Goal: Task Accomplishment & Management: Use online tool/utility

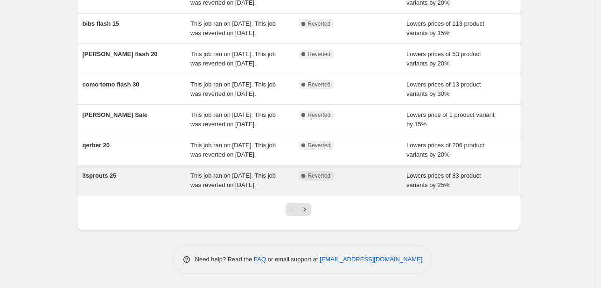
scroll to position [285, 0]
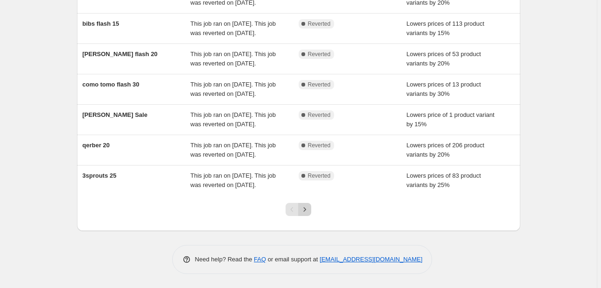
click at [304, 207] on icon "Next" at bounding box center [304, 208] width 9 height 9
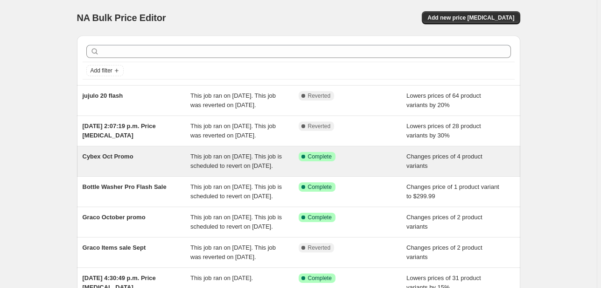
click at [136, 170] on div "Cybex Oct Promo" at bounding box center [137, 161] width 108 height 19
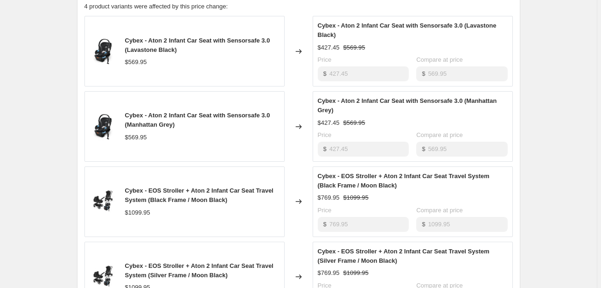
scroll to position [386, 0]
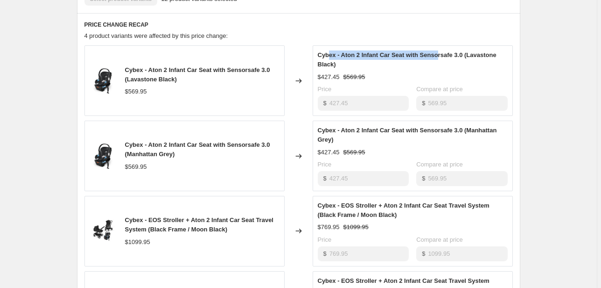
drag, startPoint x: 331, startPoint y: 66, endPoint x: 437, endPoint y: 68, distance: 106.0
click at [437, 68] on span "Cybex - Aton 2 Infant Car Seat with Sensorsafe 3.0 (Lavastone Black)" at bounding box center [407, 59] width 179 height 16
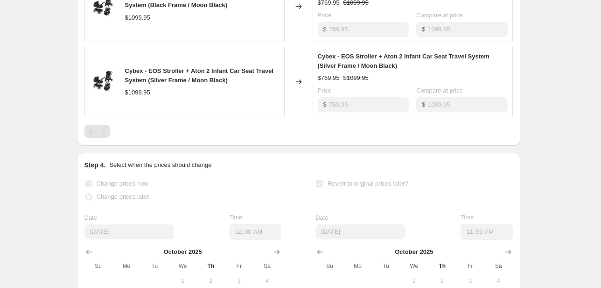
click at [107, 138] on div "Pagination" at bounding box center [103, 131] width 13 height 13
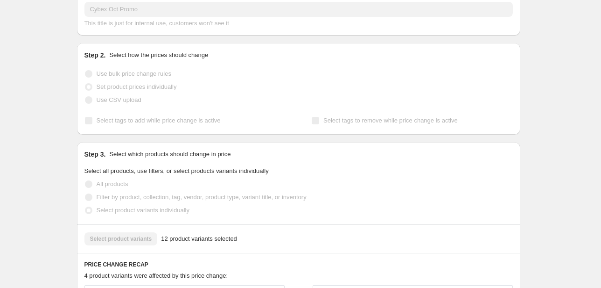
scroll to position [0, 0]
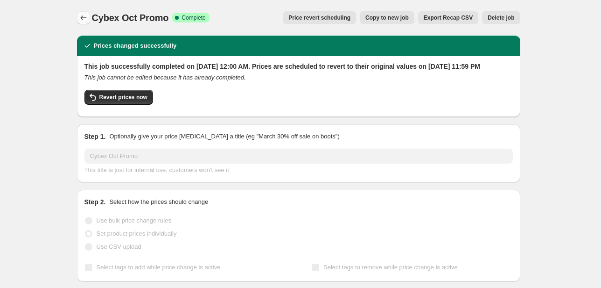
click at [80, 19] on icon "Price change jobs" at bounding box center [83, 17] width 9 height 9
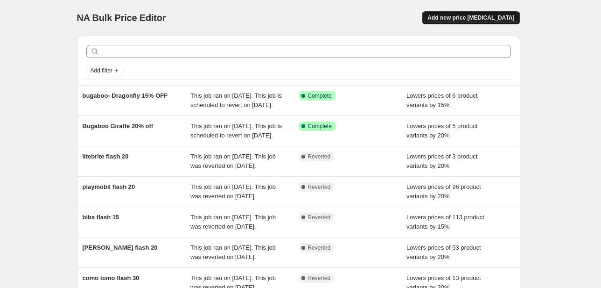
click at [479, 14] on span "Add new price change job" at bounding box center [471, 17] width 87 height 7
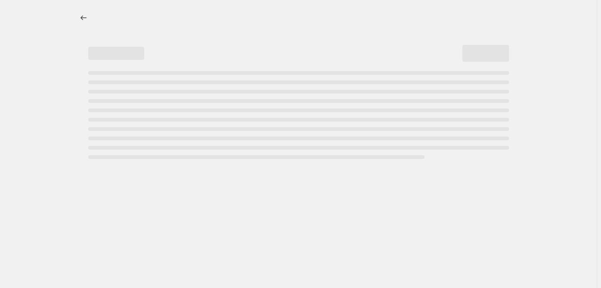
select select "percentage"
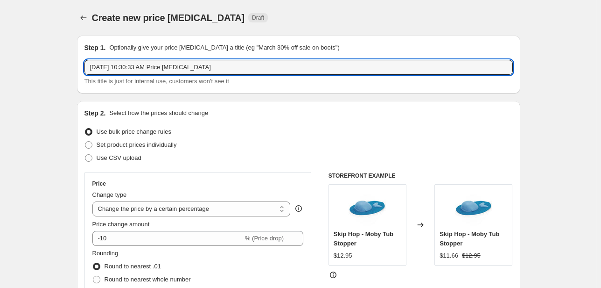
drag, startPoint x: 210, startPoint y: 67, endPoint x: -48, endPoint y: 93, distance: 259.4
click at [0, 93] on html "Home Settings Plans Skip to content Create new price change job. This page is r…" at bounding box center [300, 144] width 601 height 288
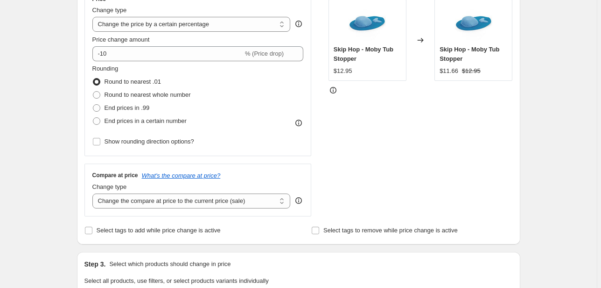
scroll to position [37, 0]
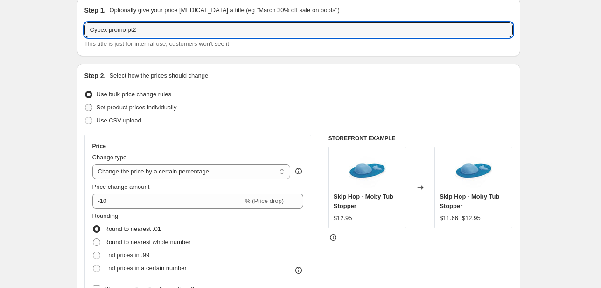
type input "Cybex promo pt2"
click at [141, 107] on span "Set product prices individually" at bounding box center [137, 107] width 80 height 7
click at [85, 104] on input "Set product prices individually" at bounding box center [85, 104] width 0 height 0
radio input "true"
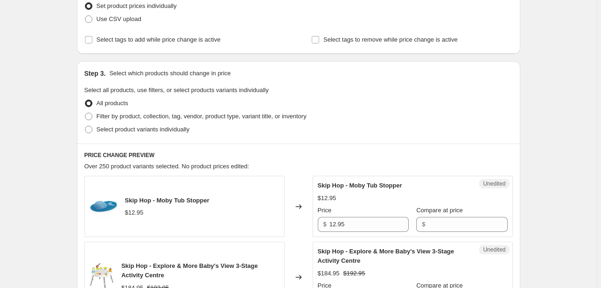
scroll to position [187, 0]
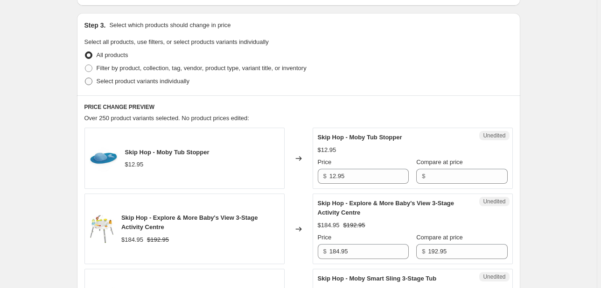
click at [133, 85] on span "Select product variants individually" at bounding box center [143, 81] width 93 height 9
click at [85, 78] on input "Select product variants individually" at bounding box center [85, 77] width 0 height 0
radio input "true"
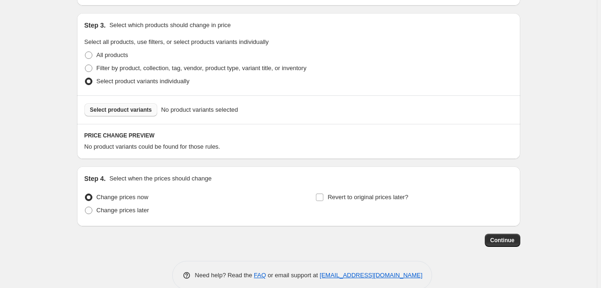
click at [133, 114] on button "Select product variants" at bounding box center [120, 109] width 73 height 13
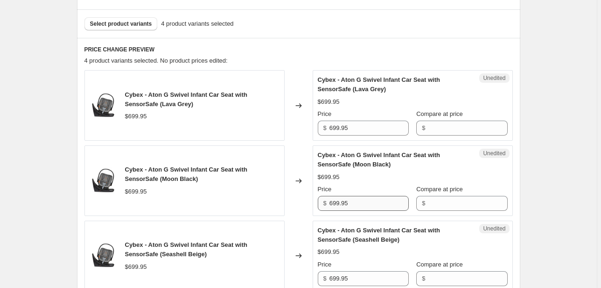
scroll to position [336, 0]
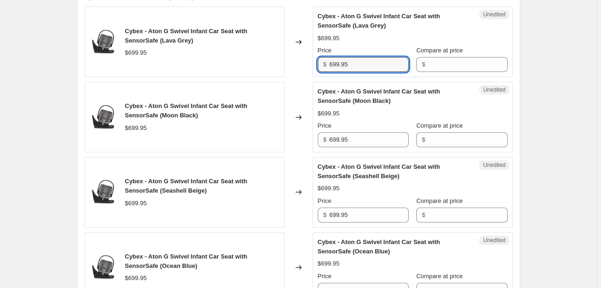
drag, startPoint x: 332, startPoint y: 62, endPoint x: 323, endPoint y: 61, distance: 9.3
click at [323, 61] on div "$ 699.95" at bounding box center [363, 64] width 91 height 15
click at [471, 60] on input "Compare at price" at bounding box center [467, 64] width 79 height 15
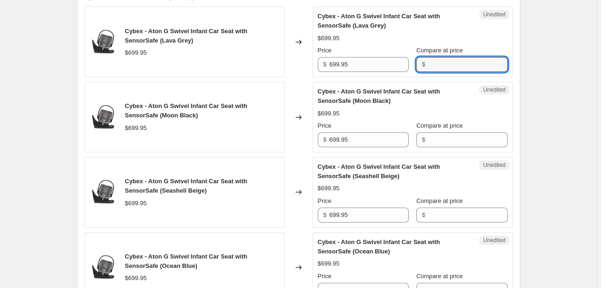
paste input "699.95"
type input "699.95"
click at [444, 136] on input "Compare at price" at bounding box center [467, 139] width 79 height 15
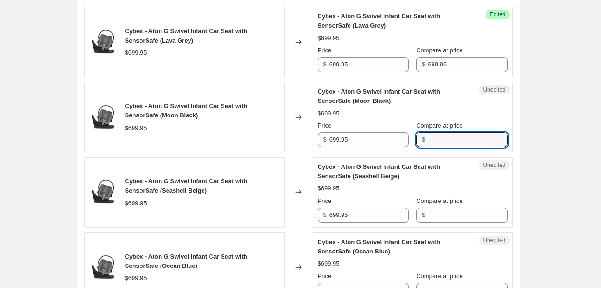
paste input "699.95"
type input "699.95"
click at [451, 207] on input "Compare at price" at bounding box center [467, 214] width 79 height 15
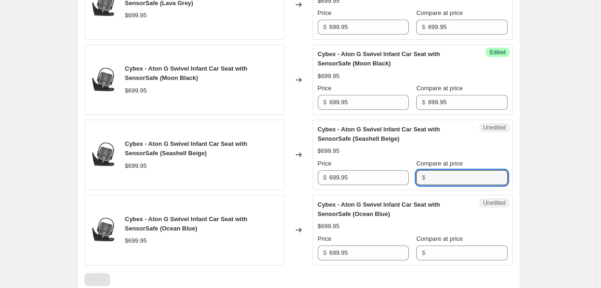
scroll to position [448, 0]
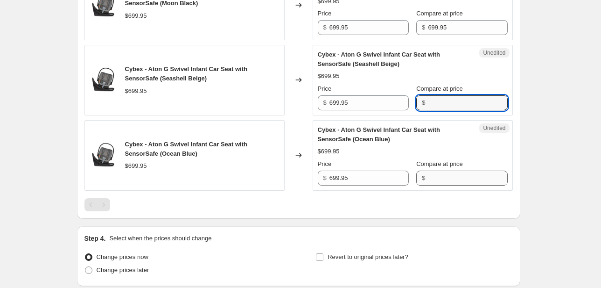
paste input "699.95"
type input "699.95"
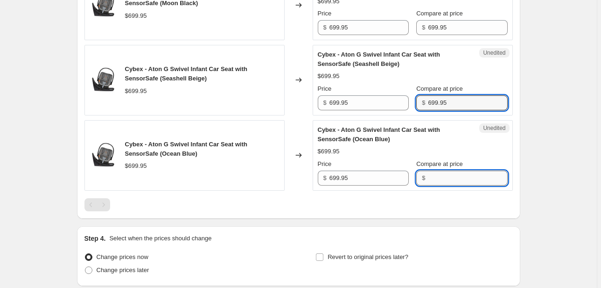
click at [448, 173] on input "Compare at price" at bounding box center [467, 177] width 79 height 15
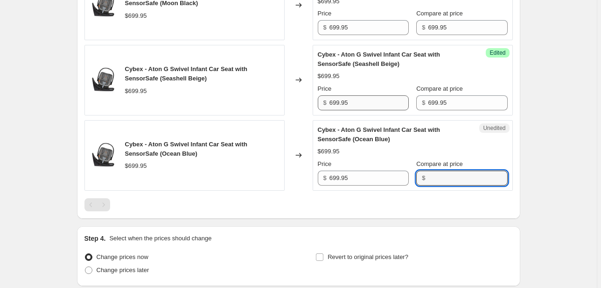
paste input "699.95"
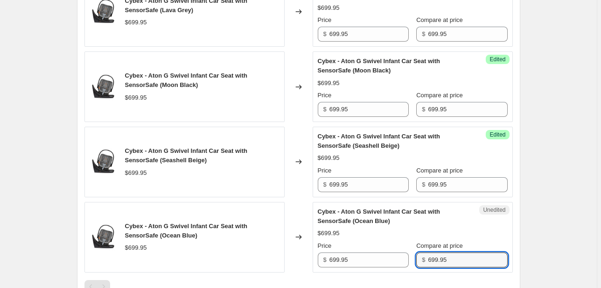
scroll to position [299, 0]
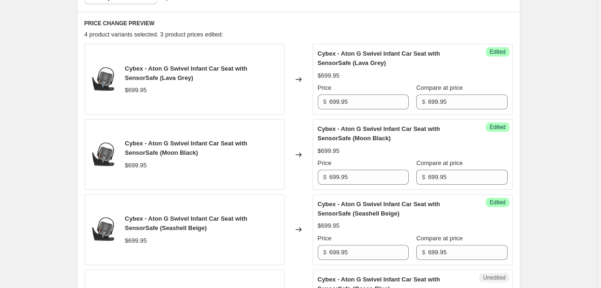
type input "699.95"
drag, startPoint x: 321, startPoint y: 100, endPoint x: 301, endPoint y: 99, distance: 20.6
click at [301, 99] on div "Cybex - Aton G Swivel Infant Car Seat with SensorSafe (Lava Grey) $699.95 Chang…" at bounding box center [298, 79] width 428 height 70
drag, startPoint x: 357, startPoint y: 101, endPoint x: 272, endPoint y: 100, distance: 84.9
click at [273, 100] on div "Cybex - Aton G Swivel Infant Car Seat with SensorSafe (Lava Grey) $699.95 Chang…" at bounding box center [298, 79] width 428 height 70
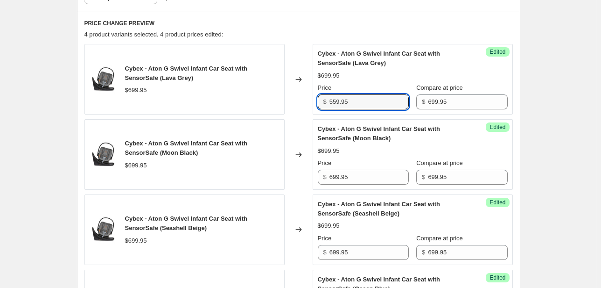
type input "559.95"
drag, startPoint x: 317, startPoint y: 174, endPoint x: 296, endPoint y: 174, distance: 20.5
click at [296, 174] on div "Cybex - Aton G Swivel Infant Car Seat with SensorSafe (Moon Black) $699.95 Chan…" at bounding box center [298, 154] width 428 height 70
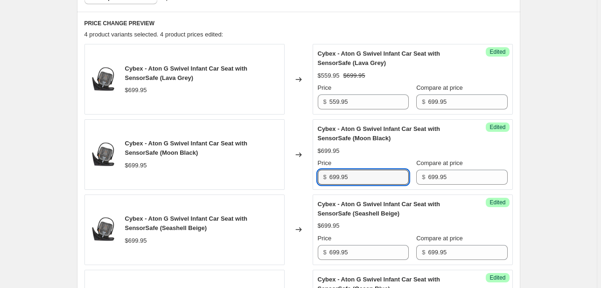
paste input "55"
type input "559.95"
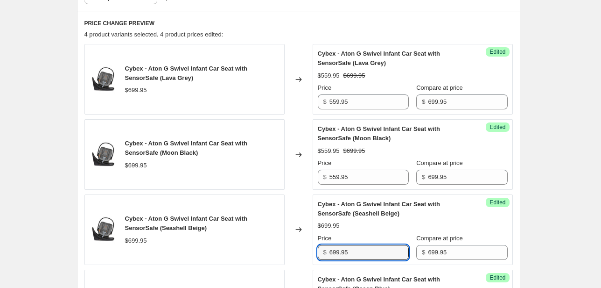
drag, startPoint x: 349, startPoint y: 255, endPoint x: 292, endPoint y: 252, distance: 57.5
click at [293, 252] on div "Cybex - Aton G Swivel Infant Car Seat with SensorSafe (Seashell Beige) $699.95 …" at bounding box center [298, 229] width 428 height 70
paste input "55"
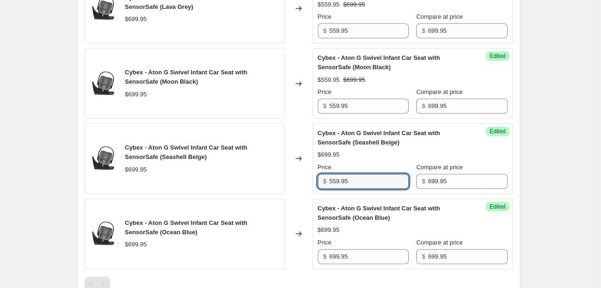
scroll to position [411, 0]
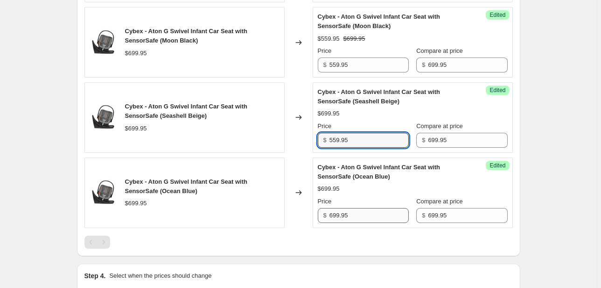
type input "559.95"
drag, startPoint x: 368, startPoint y: 211, endPoint x: 273, endPoint y: 210, distance: 95.2
click at [276, 210] on div "Cybex - Aton G Swivel Infant Car Seat with SensorSafe (Ocean Blue) $699.95 Chan…" at bounding box center [298, 192] width 428 height 70
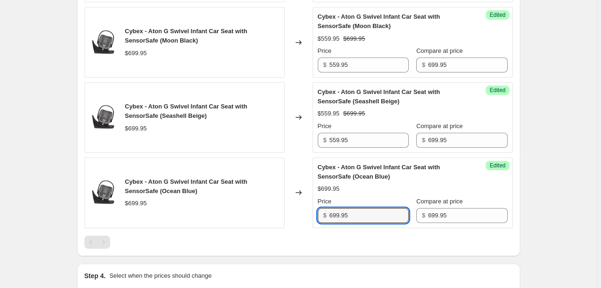
paste input "55"
type input "559.95"
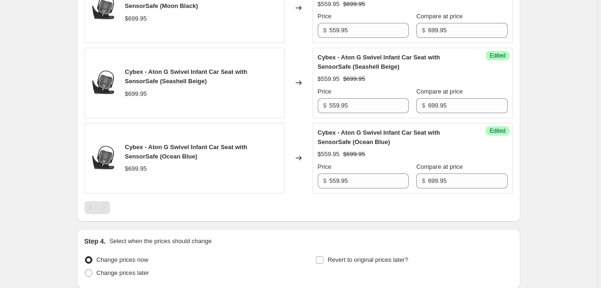
scroll to position [261, 0]
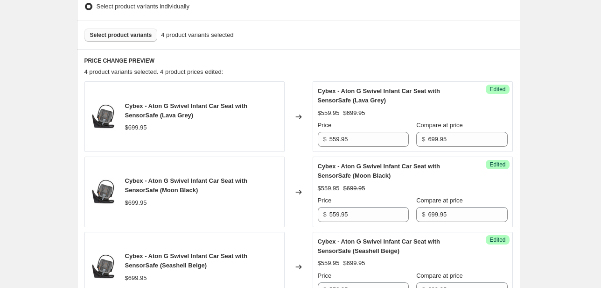
click at [126, 37] on span "Select product variants" at bounding box center [121, 34] width 62 height 7
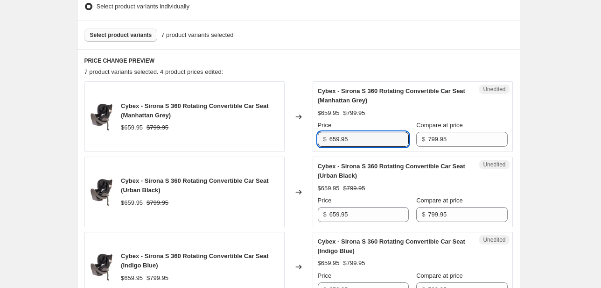
drag, startPoint x: 361, startPoint y: 138, endPoint x: 323, endPoint y: 136, distance: 37.9
click at [323, 136] on div "$ 659.95" at bounding box center [363, 139] width 91 height 15
drag, startPoint x: 357, startPoint y: 142, endPoint x: 316, endPoint y: 138, distance: 41.3
click at [316, 138] on div "Unedited Cybex - Sirona S 360 Rotating Convertible Car Seat (Manhattan Grey) $6…" at bounding box center [413, 116] width 200 height 70
type input "559.95"
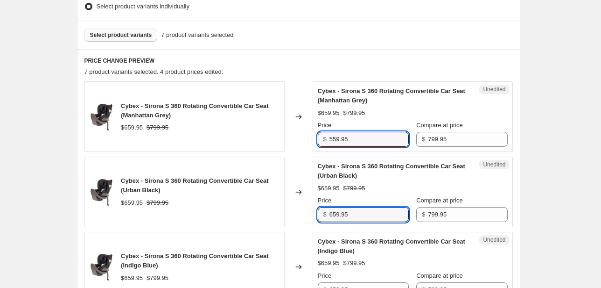
drag, startPoint x: 345, startPoint y: 217, endPoint x: 297, endPoint y: 211, distance: 48.3
click at [298, 211] on div "Cybex - Sirona S 360 Rotating Convertible Car Seat (Urban Black) $659.95 $799.9…" at bounding box center [298, 191] width 428 height 70
paste input "5"
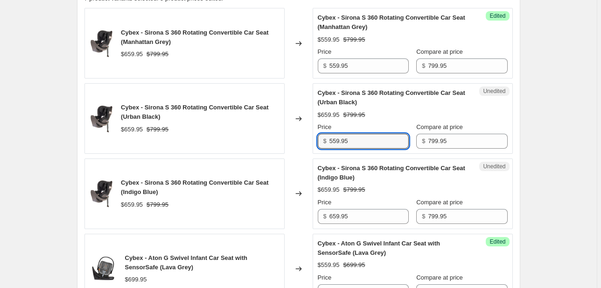
scroll to position [373, 0]
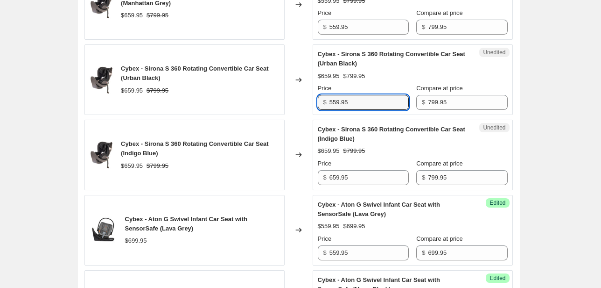
type input "559.95"
drag, startPoint x: 327, startPoint y: 173, endPoint x: 312, endPoint y: 173, distance: 15.4
click at [313, 173] on div "Cybex - Sirona S 360 Rotating Convertible Car Seat (Indigo Blue) $659.95 $799.9…" at bounding box center [298, 154] width 428 height 70
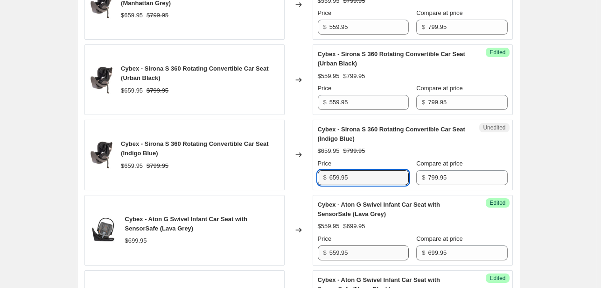
paste input "5"
type input "559.95"
drag, startPoint x: 365, startPoint y: 250, endPoint x: 304, endPoint y: 246, distance: 61.3
click at [304, 246] on div "Cybex - Aton G Swivel Infant Car Seat with SensorSafe (Lava Grey) $699.95 Chang…" at bounding box center [298, 230] width 428 height 70
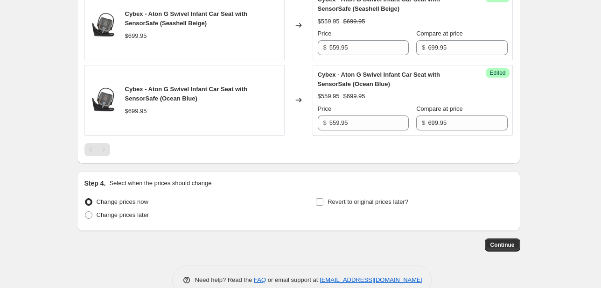
scroll to position [747, 0]
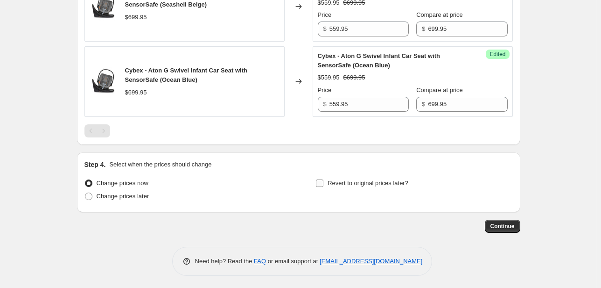
click at [385, 186] on label "Revert to original prices later?" at bounding box center [362, 182] width 93 height 13
click at [323, 186] on input "Revert to original prices later?" at bounding box center [319, 182] width 7 height 7
checkbox input "true"
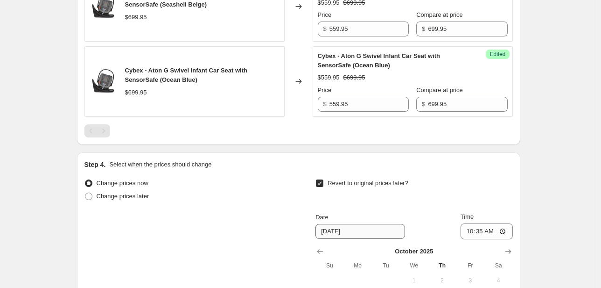
scroll to position [896, 0]
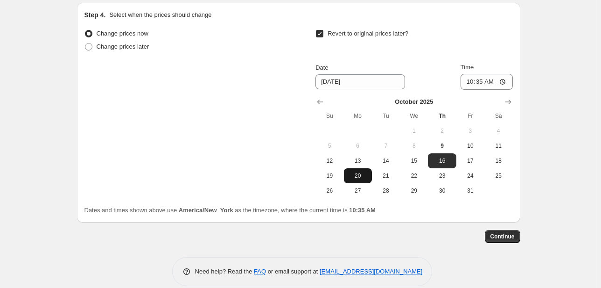
click at [359, 178] on button "20" at bounding box center [358, 175] width 28 height 15
type input "10/20/2025"
click at [469, 78] on input "10:35" at bounding box center [487, 82] width 52 height 16
type input "23:59"
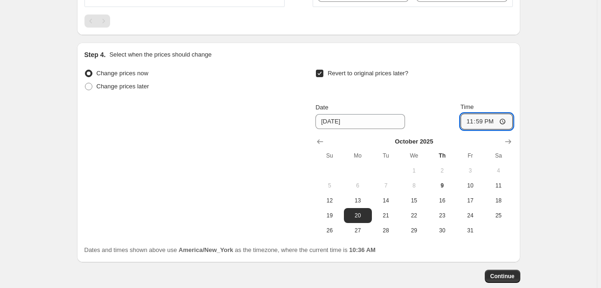
scroll to position [906, 0]
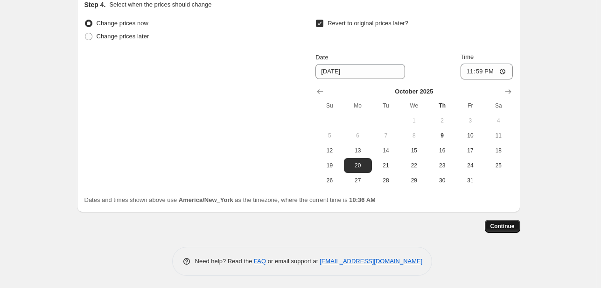
click at [510, 228] on button "Continue" at bounding box center [502, 225] width 35 height 13
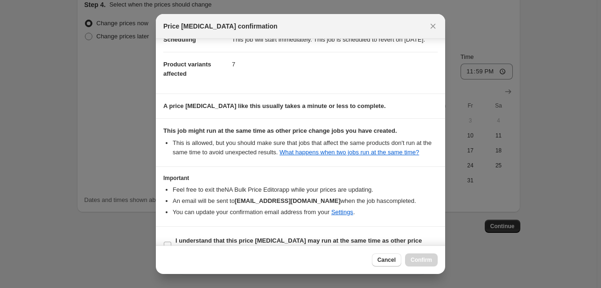
scroll to position [55, 0]
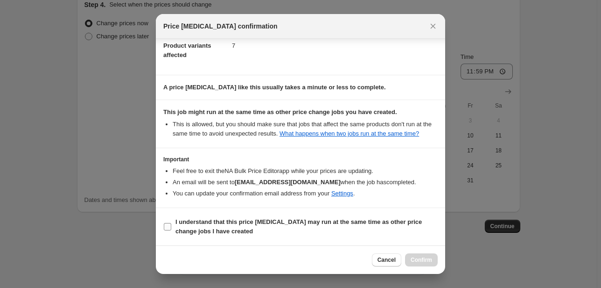
click at [197, 221] on b "I understand that this price change job may run at the same time as other price…" at bounding box center [298, 226] width 246 height 16
click at [171, 223] on input "I understand that this price change job may run at the same time as other price…" at bounding box center [167, 226] width 7 height 7
checkbox input "true"
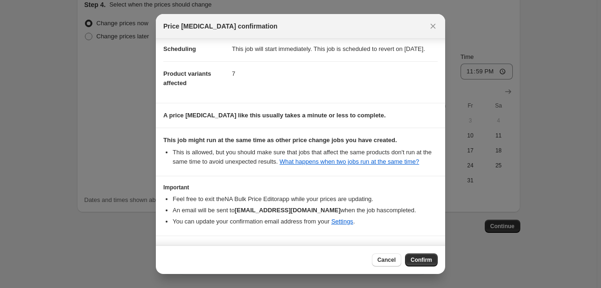
scroll to position [0, 0]
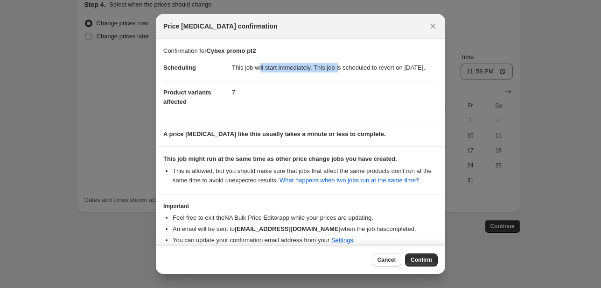
drag, startPoint x: 281, startPoint y: 70, endPoint x: 338, endPoint y: 68, distance: 56.5
click at [338, 68] on dd "This job will start immediately. This job is scheduled to revert on October 20,…" at bounding box center [335, 68] width 206 height 24
click at [339, 68] on dd "This job will start immediately. This job is scheduled to revert on October 20,…" at bounding box center [335, 68] width 206 height 24
drag, startPoint x: 318, startPoint y: 69, endPoint x: 417, endPoint y: 71, distance: 98.5
click at [417, 71] on dd "This job will start immediately. This job is scheduled to revert on October 20,…" at bounding box center [335, 68] width 206 height 24
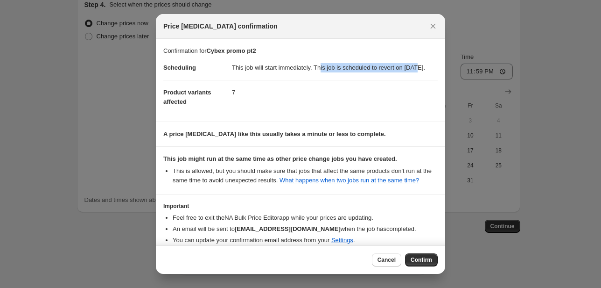
click at [417, 71] on dd "This job will start immediately. This job is scheduled to revert on October 20,…" at bounding box center [335, 68] width 206 height 24
click at [419, 258] on span "Confirm" at bounding box center [421, 259] width 21 height 7
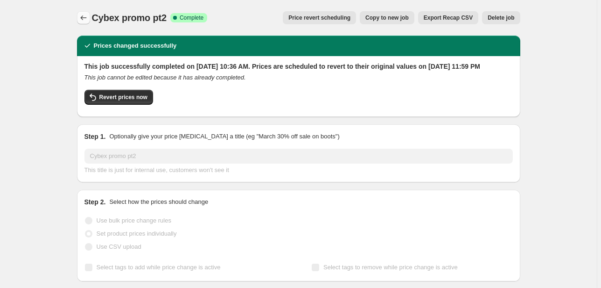
click at [86, 21] on icon "Price change jobs" at bounding box center [83, 17] width 9 height 9
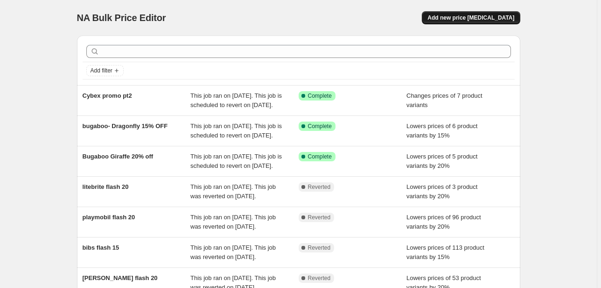
click at [477, 12] on button "Add new price change job" at bounding box center [471, 17] width 98 height 13
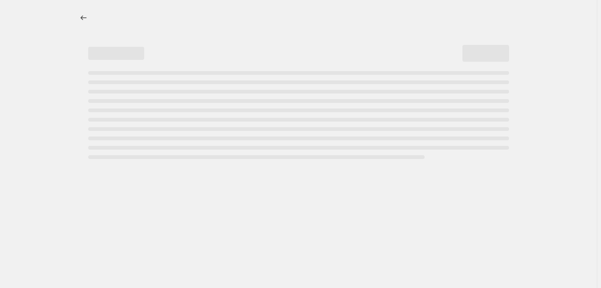
select select "percentage"
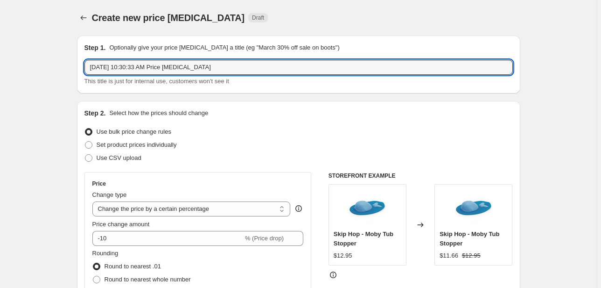
drag, startPoint x: 210, startPoint y: 67, endPoint x: 42, endPoint y: 63, distance: 168.1
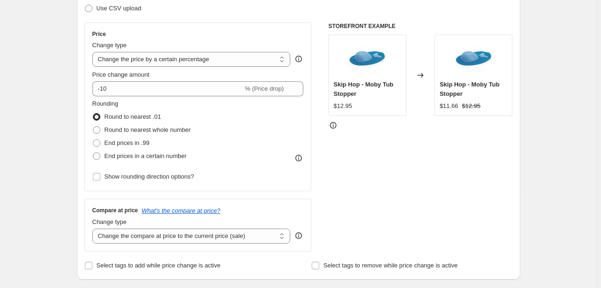
scroll to position [37, 0]
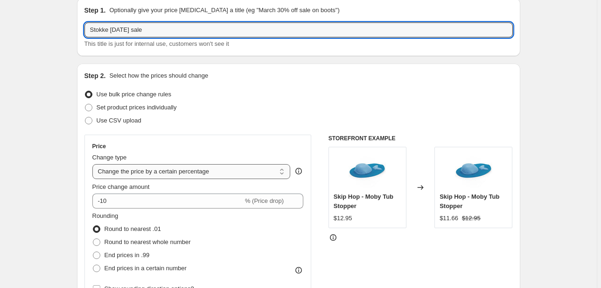
type input "Stokke Thanksgiving sale"
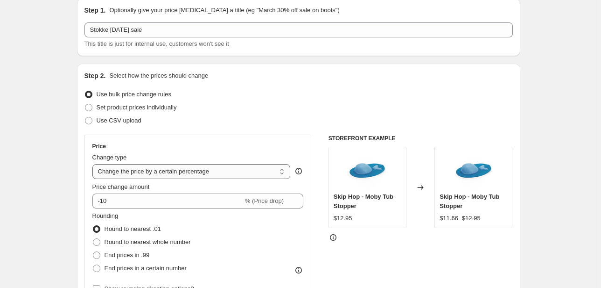
click at [171, 170] on select "Change the price to a certain amount Change the price by a certain amount Chang…" at bounding box center [191, 171] width 198 height 15
click at [139, 170] on select "Change the price to a certain amount Change the price by a certain amount Chang…" at bounding box center [191, 171] width 198 height 15
click at [203, 172] on select "Change the price to a certain amount Change the price by a certain amount Chang…" at bounding box center [191, 171] width 198 height 15
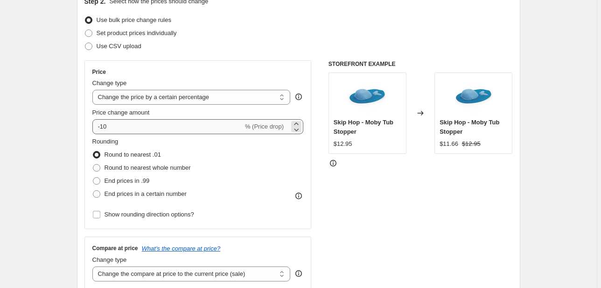
scroll to position [112, 0]
click at [189, 94] on select "Change the price to a certain amount Change the price by a certain amount Chang…" at bounding box center [191, 96] width 198 height 15
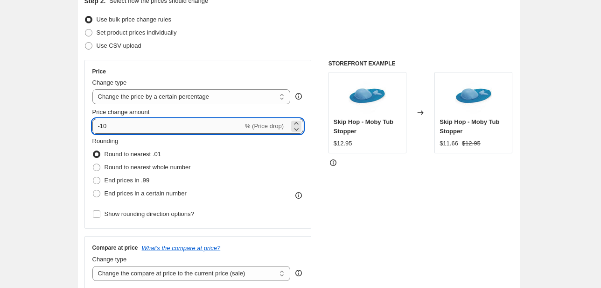
click at [121, 132] on input "-10" at bounding box center [167, 126] width 151 height 15
type input "-1"
type input "-20"
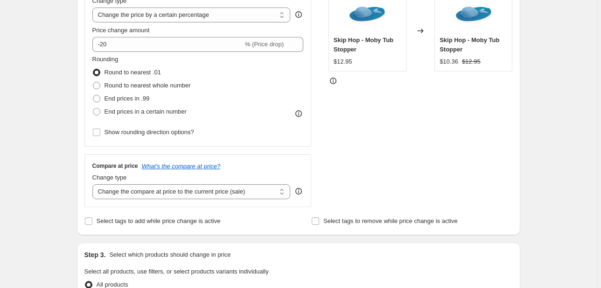
scroll to position [224, 0]
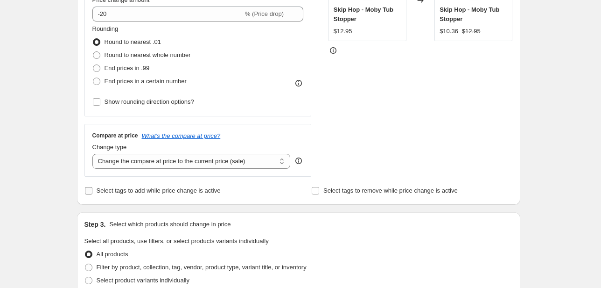
click at [116, 190] on span "Select tags to add while price change is active" at bounding box center [159, 190] width 124 height 7
click at [92, 190] on input "Select tags to add while price change is active" at bounding box center [88, 190] width 7 height 7
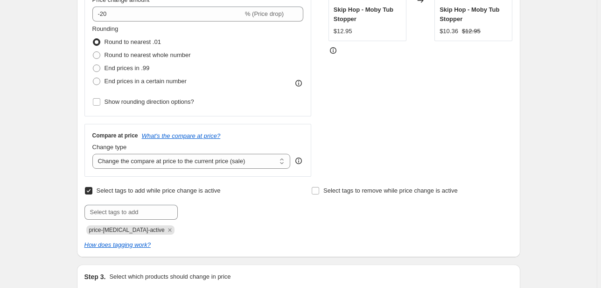
click at [116, 190] on span "Select tags to add while price change is active" at bounding box center [159, 190] width 124 height 7
click at [92, 190] on input "Select tags to add while price change is active" at bounding box center [88, 190] width 7 height 7
checkbox input "false"
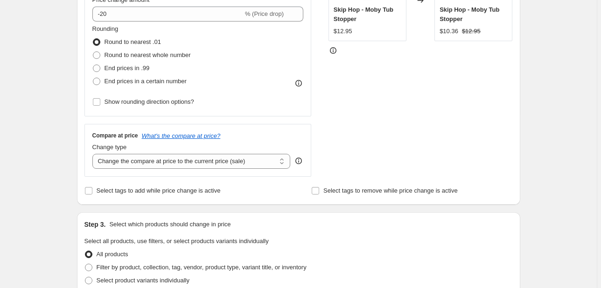
scroll to position [336, 0]
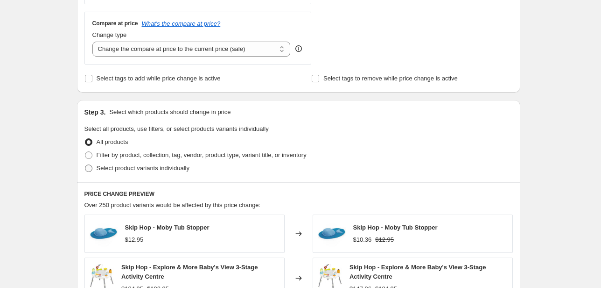
click at [116, 168] on span "Select product variants individually" at bounding box center [143, 167] width 93 height 7
click at [85, 165] on input "Select product variants individually" at bounding box center [85, 164] width 0 height 0
radio input "true"
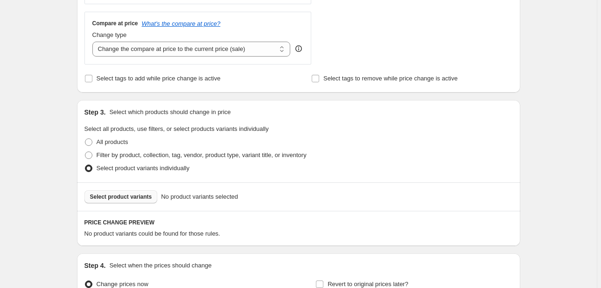
click at [132, 197] on span "Select product variants" at bounding box center [121, 196] width 62 height 7
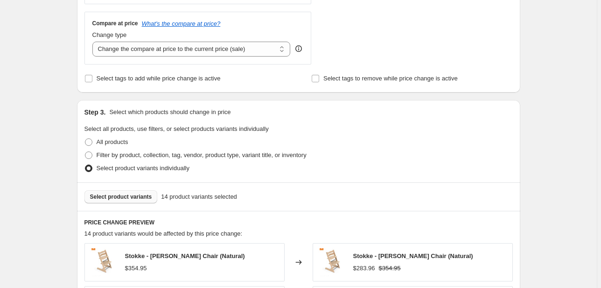
click at [117, 196] on span "Select product variants" at bounding box center [121, 196] width 62 height 7
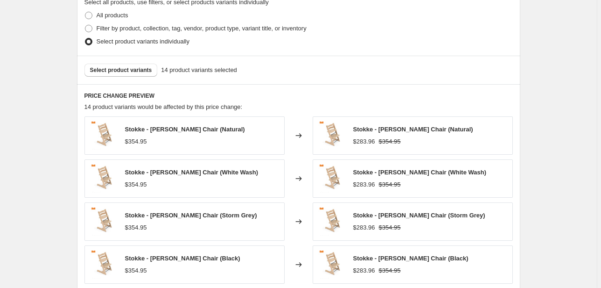
scroll to position [411, 0]
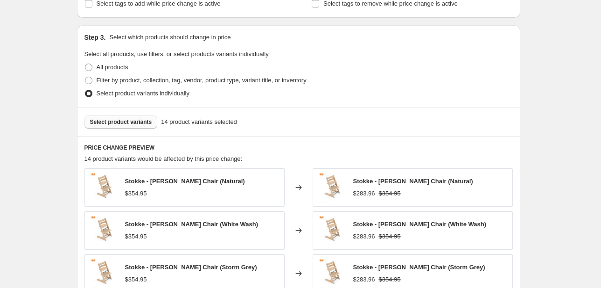
click at [114, 121] on span "Select product variants" at bounding box center [121, 121] width 62 height 7
click at [120, 121] on span "Select product variants" at bounding box center [121, 121] width 62 height 7
click at [116, 119] on span "Select product variants" at bounding box center [121, 121] width 62 height 7
click at [133, 122] on span "Select product variants" at bounding box center [121, 121] width 62 height 7
click at [127, 128] on button "Select product variants" at bounding box center [120, 121] width 73 height 13
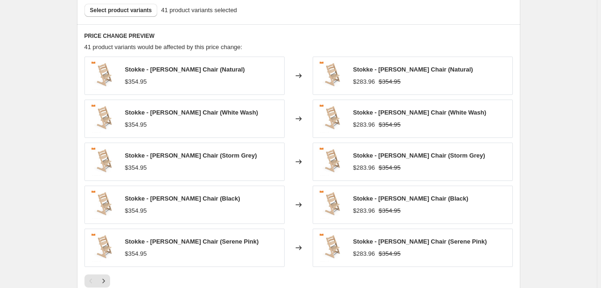
scroll to position [374, 0]
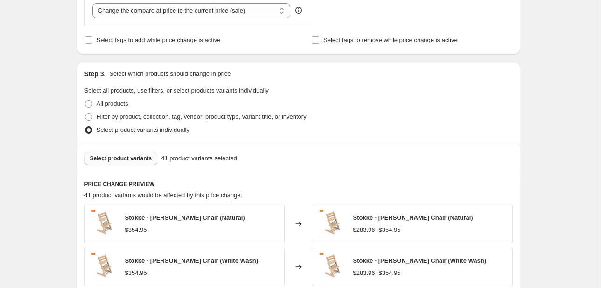
click at [133, 155] on span "Select product variants" at bounding box center [121, 157] width 62 height 7
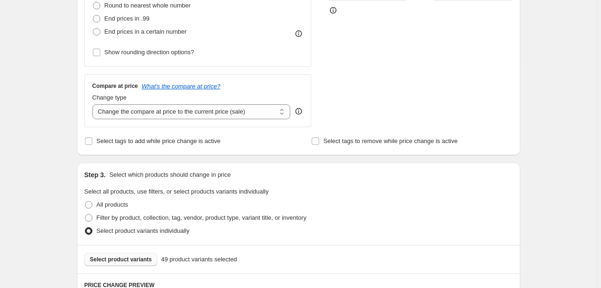
scroll to position [336, 0]
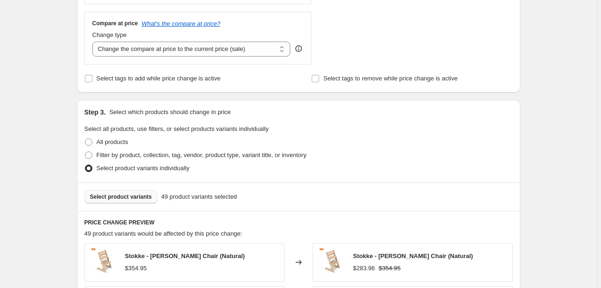
click at [131, 198] on span "Select product variants" at bounding box center [121, 196] width 62 height 7
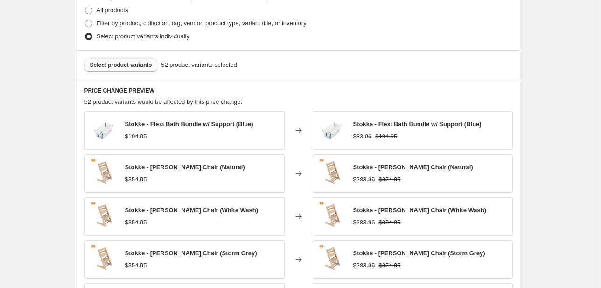
scroll to position [412, 0]
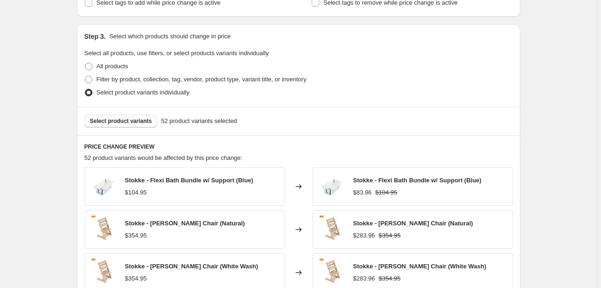
click at [134, 117] on span "Select product variants" at bounding box center [121, 120] width 62 height 7
click at [130, 121] on span "Select product variants" at bounding box center [121, 120] width 62 height 7
click at [130, 117] on button "Select product variants" at bounding box center [120, 120] width 73 height 13
click at [125, 119] on span "Select product variants" at bounding box center [121, 120] width 62 height 7
click at [147, 121] on span "Select product variants" at bounding box center [121, 120] width 62 height 7
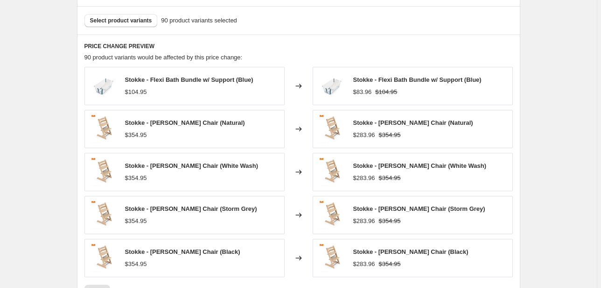
scroll to position [673, 0]
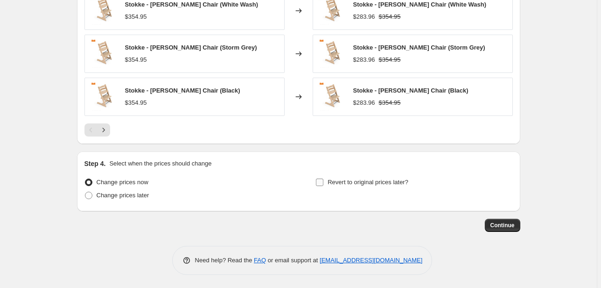
click at [334, 178] on span "Revert to original prices later?" at bounding box center [368, 181] width 81 height 7
click at [323, 178] on input "Revert to original prices later?" at bounding box center [319, 181] width 7 height 7
checkbox input "true"
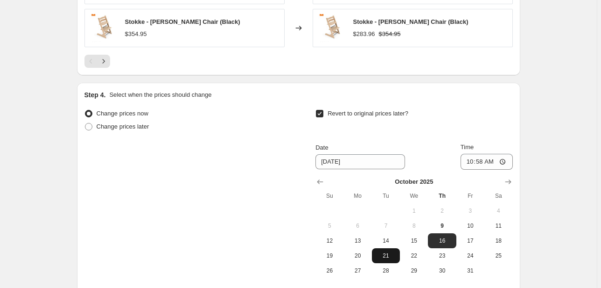
scroll to position [748, 0]
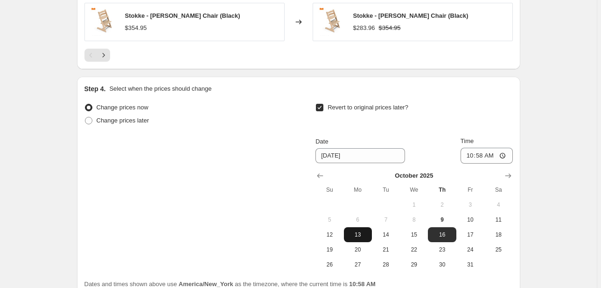
click at [363, 235] on span "13" at bounding box center [358, 234] width 21 height 7
type input "10/13/2025"
click at [473, 154] on input "10:58" at bounding box center [487, 155] width 52 height 16
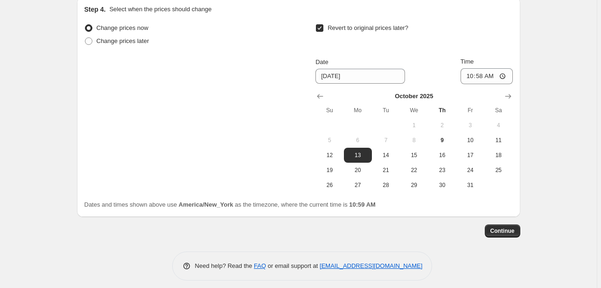
scroll to position [833, 0]
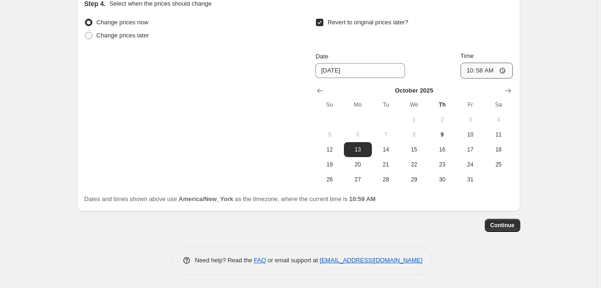
drag, startPoint x: 461, startPoint y: 67, endPoint x: 470, endPoint y: 70, distance: 9.3
click at [466, 69] on div "Date 10/13/2025 Time 10:58" at bounding box center [414, 64] width 197 height 27
click at [470, 70] on input "10:58" at bounding box center [487, 71] width 52 height 16
type input "23:59"
click at [511, 226] on span "Continue" at bounding box center [503, 224] width 24 height 7
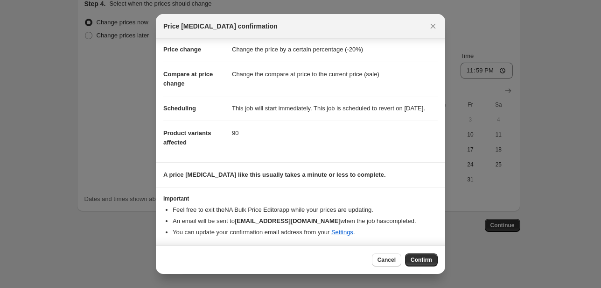
scroll to position [28, 0]
click at [422, 254] on button "Confirm" at bounding box center [421, 259] width 33 height 13
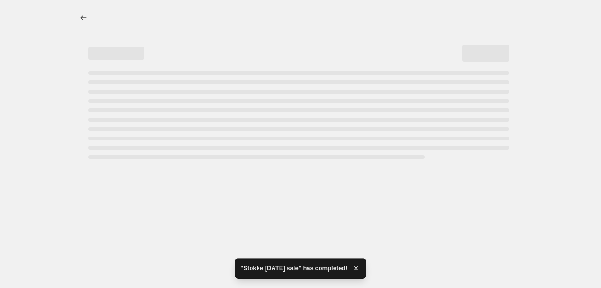
select select "percentage"
